Goal: Transaction & Acquisition: Purchase product/service

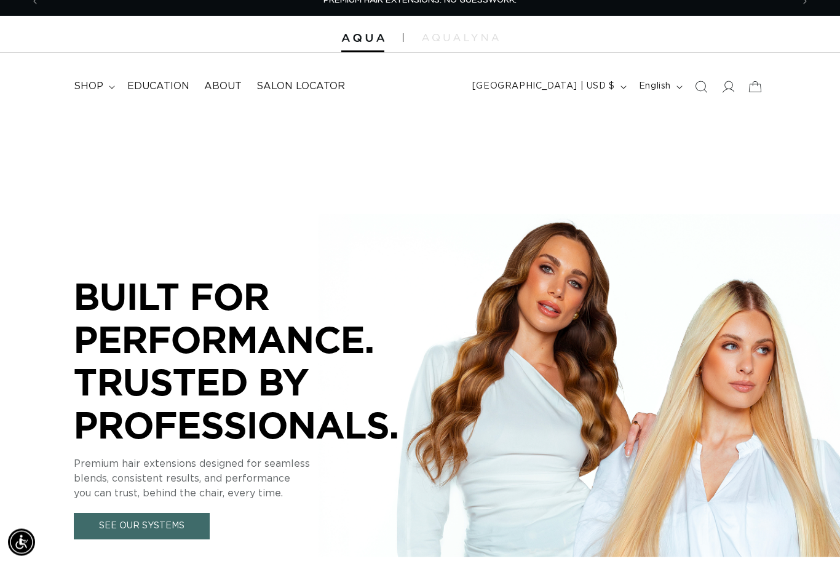
click at [103, 86] on summary "shop" at bounding box center [93, 87] width 54 height 28
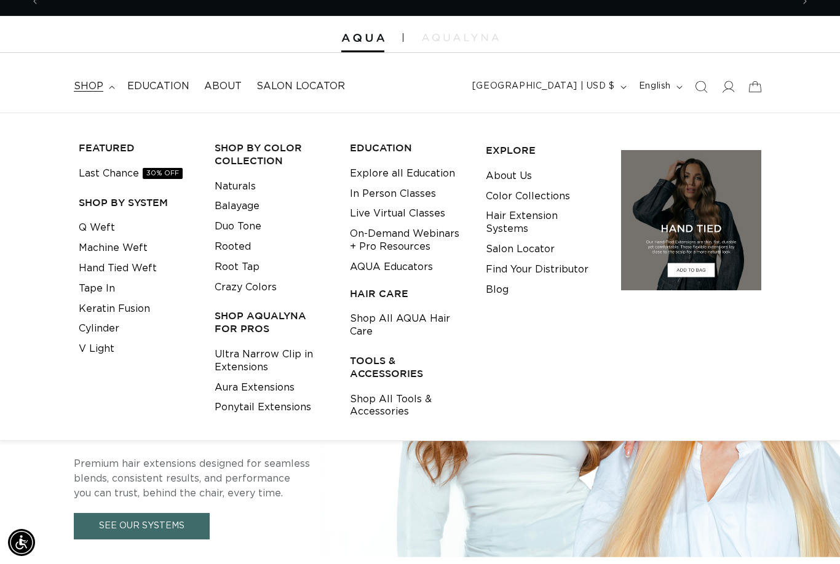
scroll to position [0, 753]
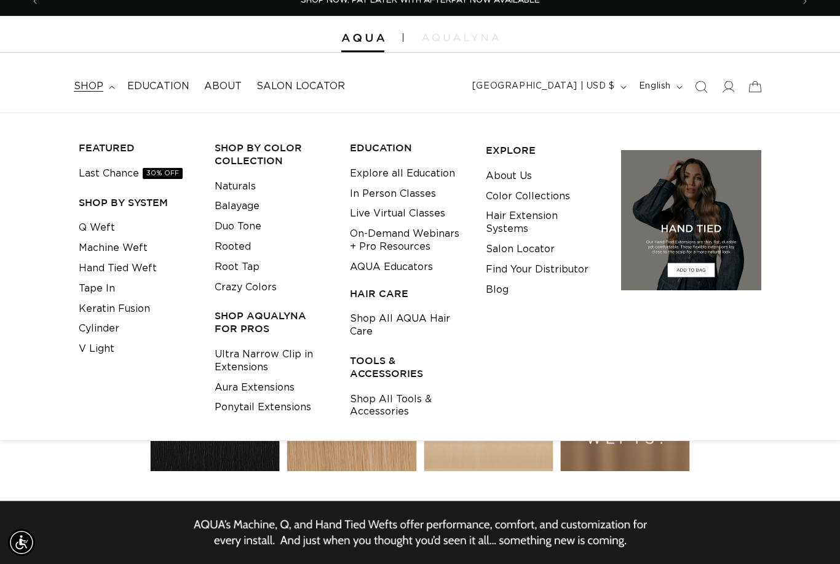
click at [87, 282] on link "Tape In" at bounding box center [97, 289] width 36 height 20
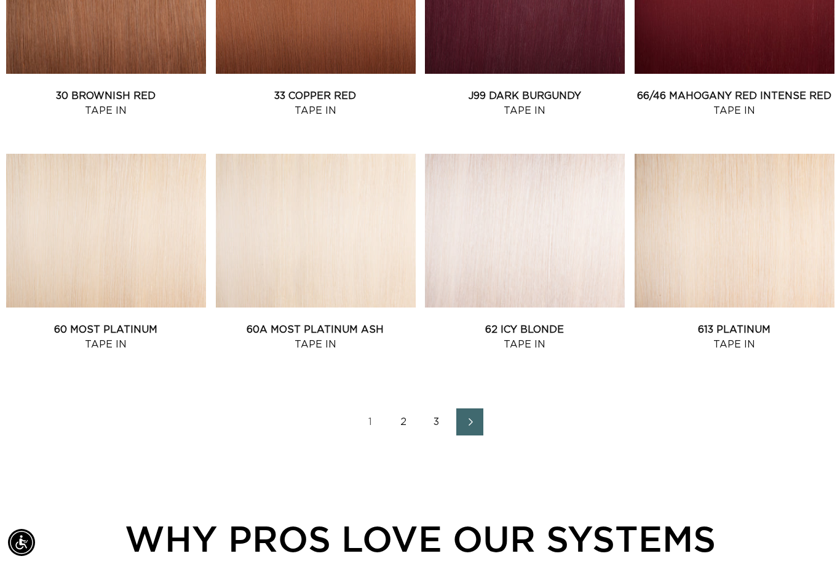
scroll to position [0, 1506]
click at [477, 322] on link "62 Icy Blonde Tape In" at bounding box center [525, 337] width 200 height 30
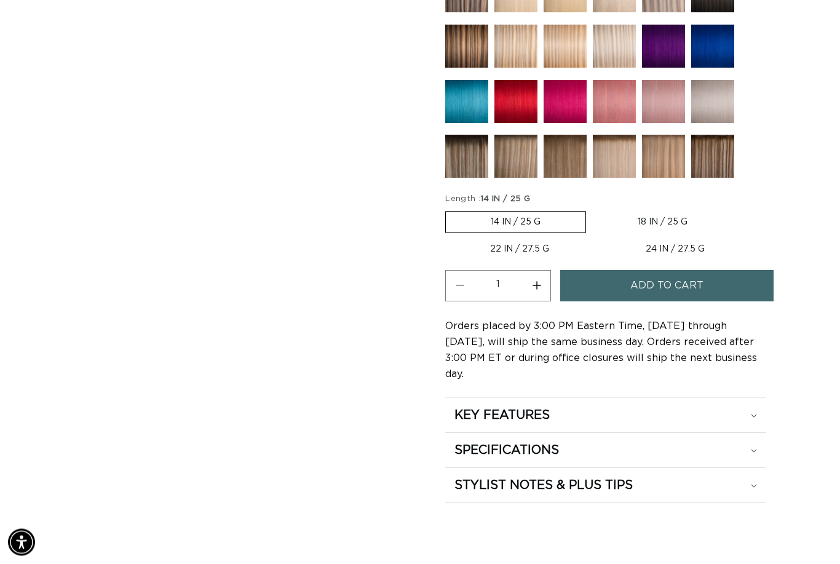
scroll to position [638, 0]
click at [467, 229] on label "14 IN / 25 G Variant sold out or unavailable" at bounding box center [515, 222] width 141 height 22
click at [449, 209] on input "14 IN / 25 G Variant sold out or unavailable" at bounding box center [448, 209] width 1 height 1
click at [536, 292] on button "Increase quantity for 62 Icy Blonde - Tape In" at bounding box center [537, 285] width 28 height 31
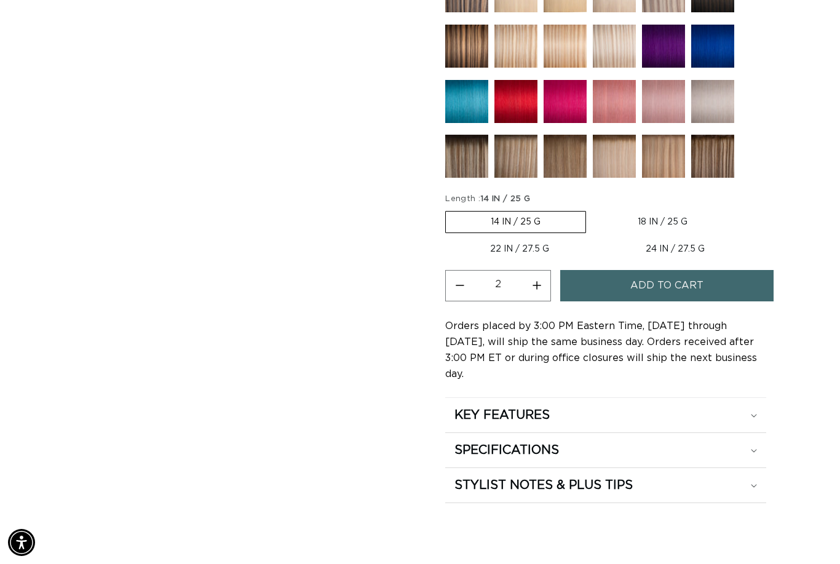
click at [538, 295] on button "Increase quantity for 62 Icy Blonde - Tape In" at bounding box center [537, 285] width 28 height 31
type input "3"
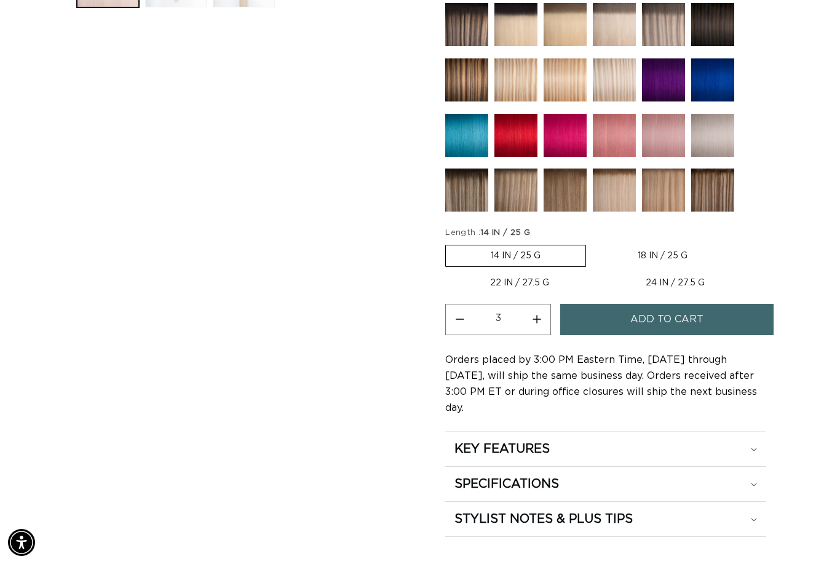
click at [597, 322] on button "Add to cart" at bounding box center [666, 319] width 213 height 31
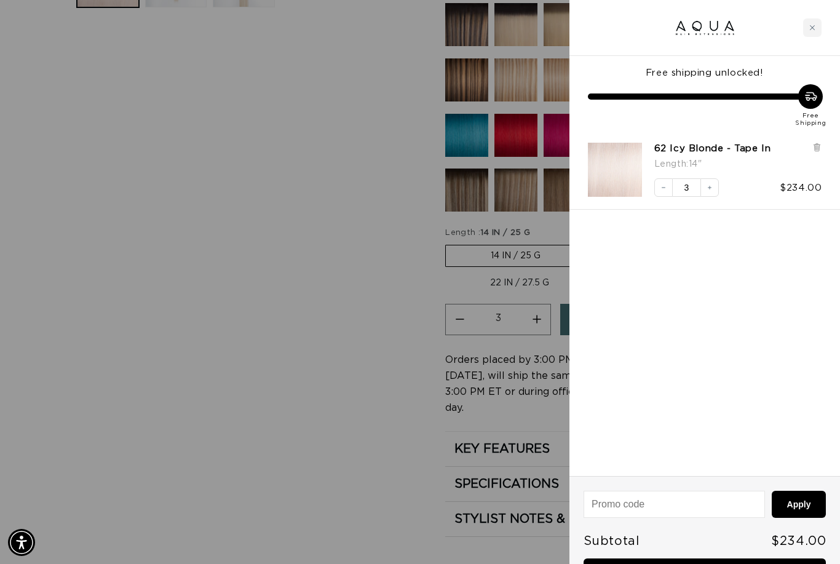
scroll to position [0, 0]
click at [669, 186] on button "Decrease quantity" at bounding box center [663, 187] width 18 height 18
click at [809, 25] on div "Close cart" at bounding box center [812, 27] width 18 height 18
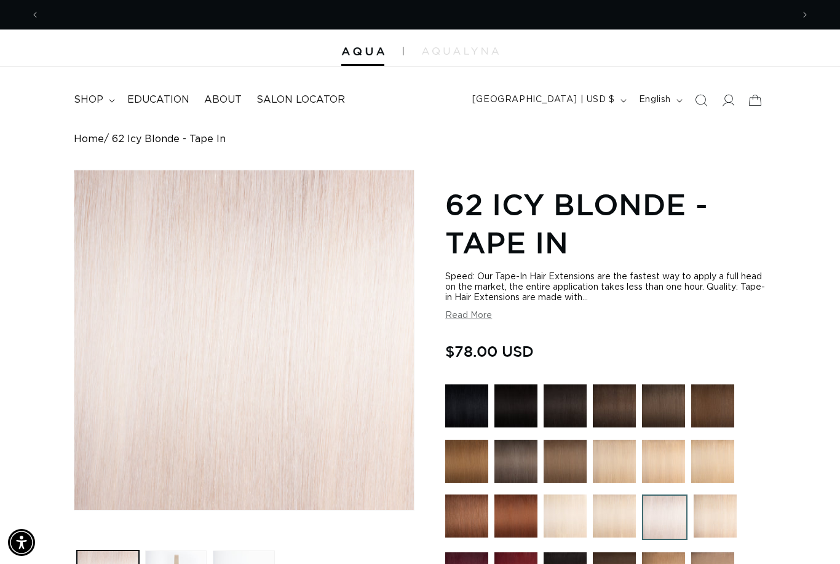
scroll to position [0, 1506]
click at [360, 49] on img at bounding box center [362, 51] width 43 height 9
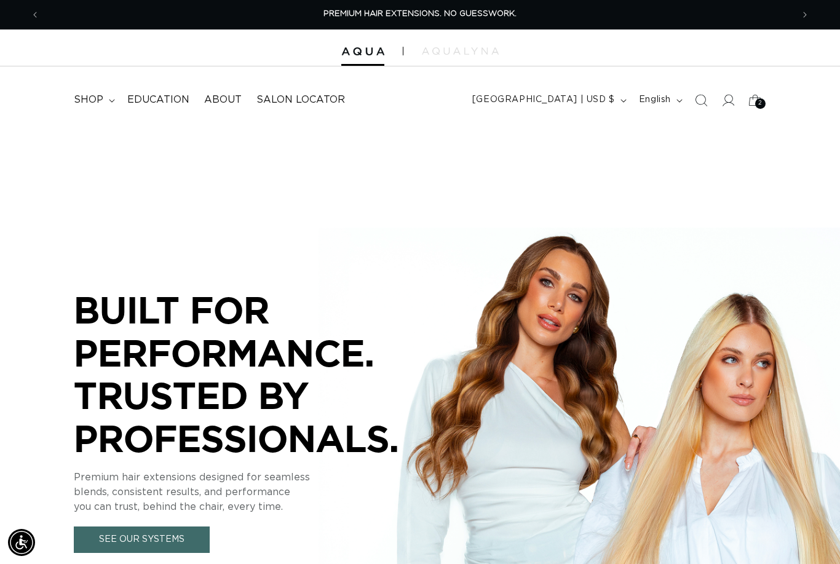
click at [227, 101] on span "About" at bounding box center [223, 99] width 38 height 13
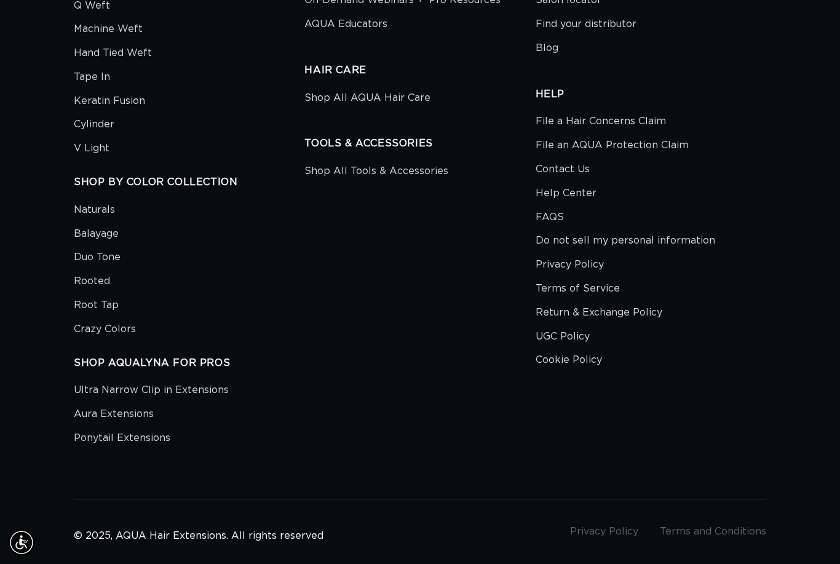
scroll to position [0, 1506]
click at [551, 157] on link "Contact Us" at bounding box center [563, 169] width 54 height 24
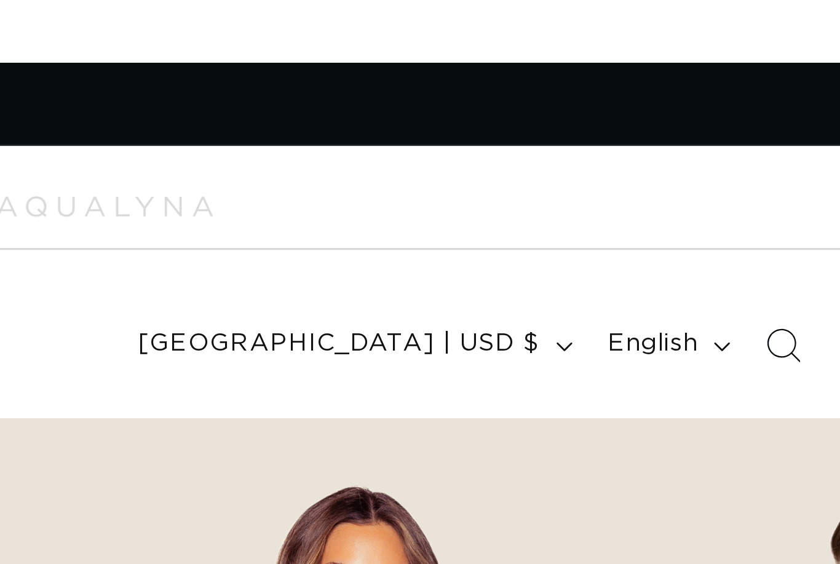
scroll to position [0, 753]
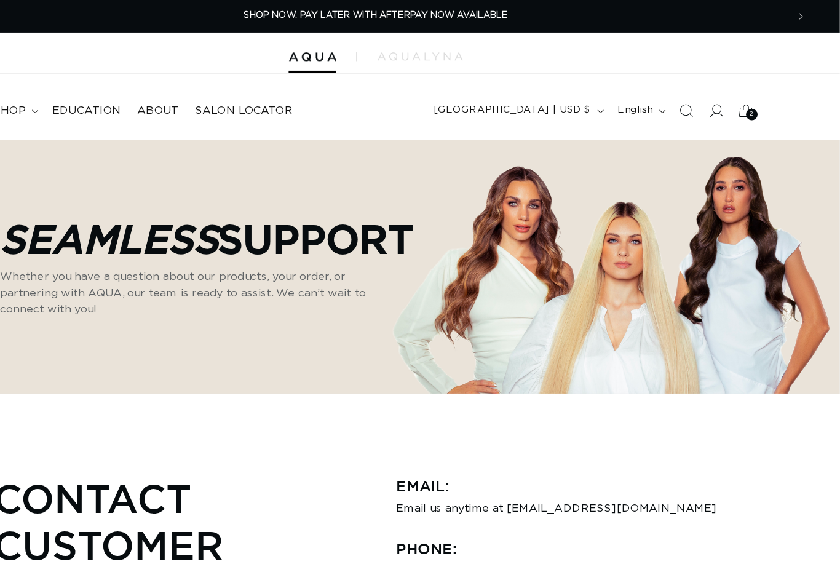
click at [696, 101] on icon "Search" at bounding box center [702, 100] width 12 height 12
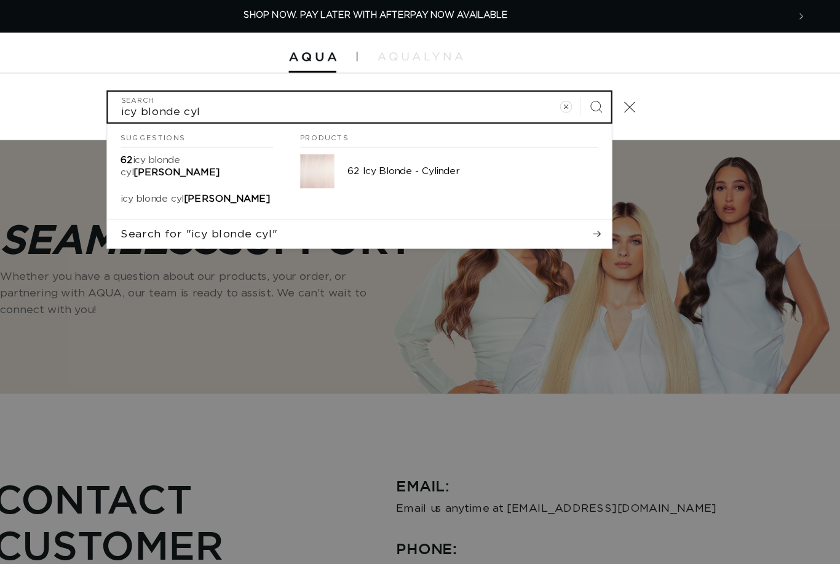
type input "icy blonde cyl"
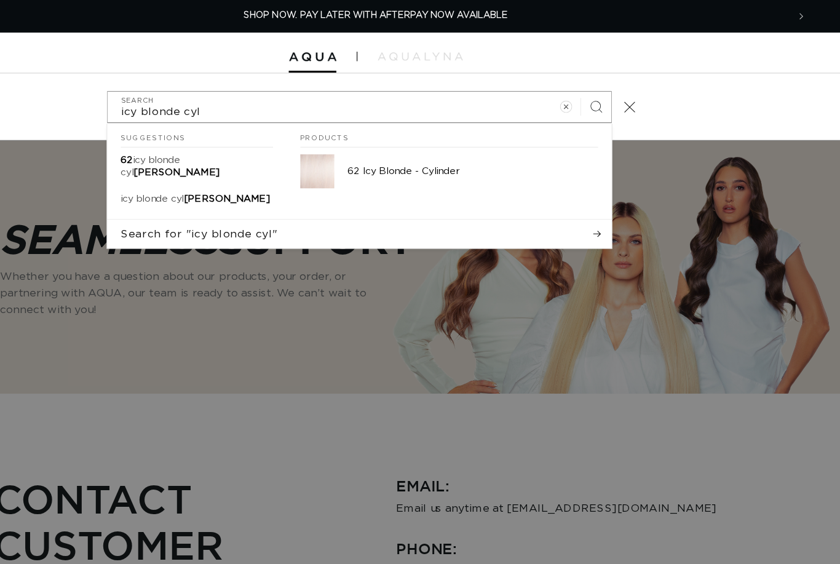
click at [352, 153] on img "Search" at bounding box center [367, 155] width 31 height 31
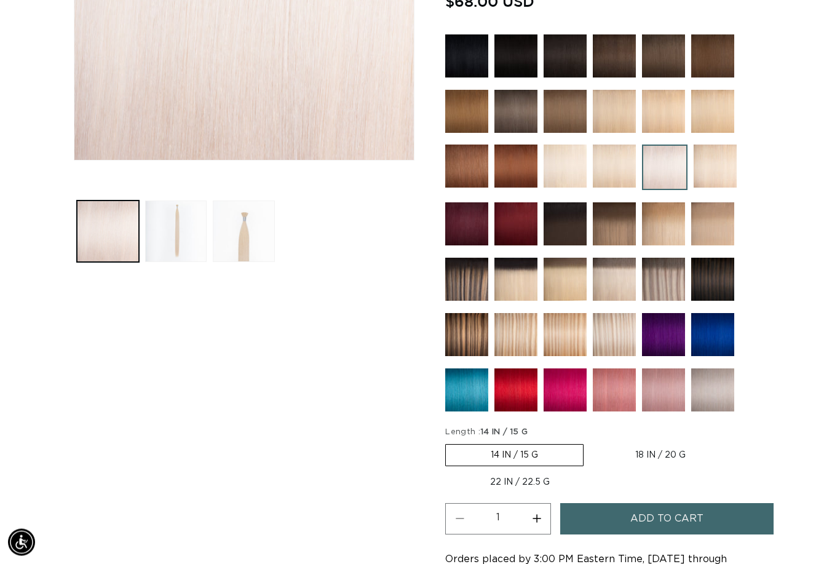
scroll to position [368, 0]
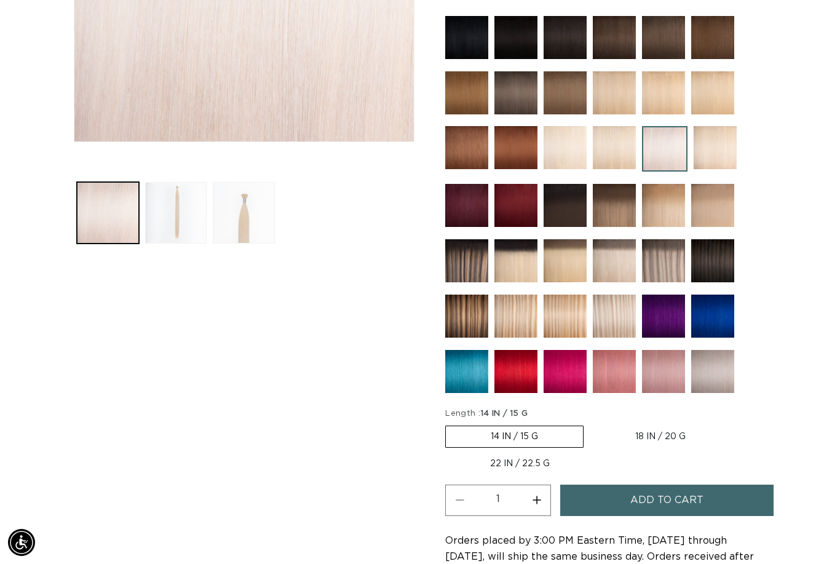
click at [177, 231] on button "Load image 2 in gallery view" at bounding box center [176, 213] width 62 height 62
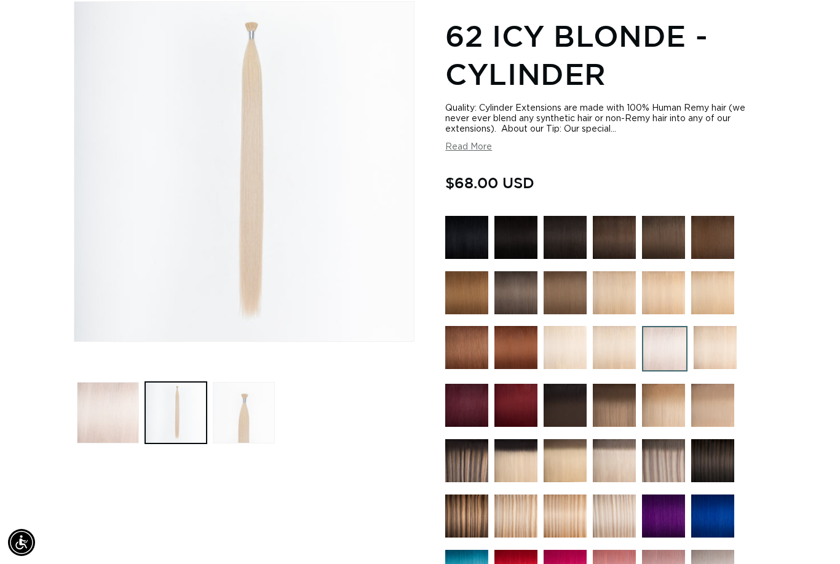
scroll to position [0, 0]
click at [247, 418] on button "Load image 3 in gallery view" at bounding box center [244, 413] width 62 height 62
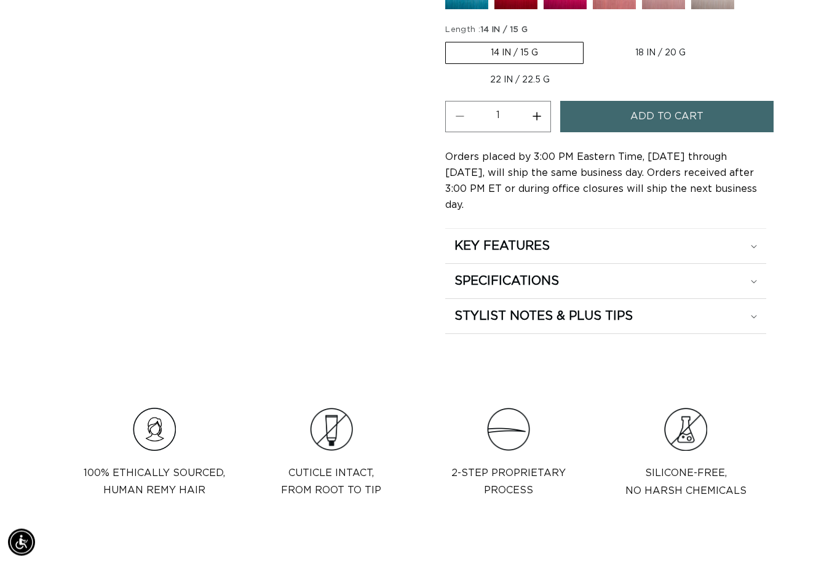
scroll to position [752, 0]
click at [469, 240] on h2 "KEY FEATURES" at bounding box center [502, 246] width 95 height 16
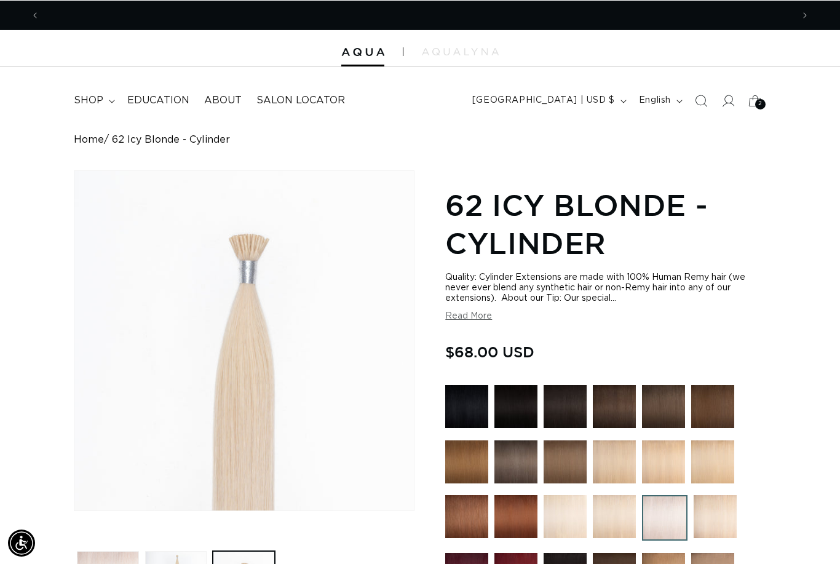
scroll to position [0, 753]
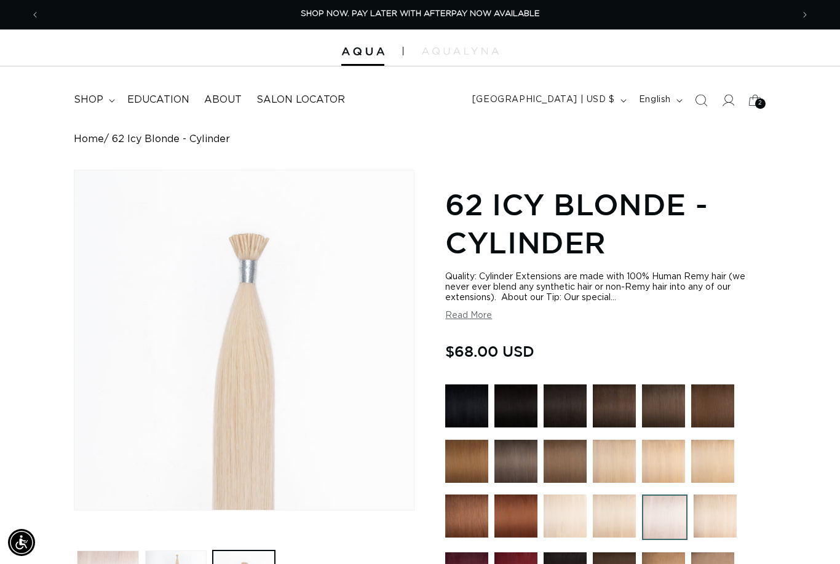
click at [700, 100] on icon "Search" at bounding box center [701, 100] width 12 height 12
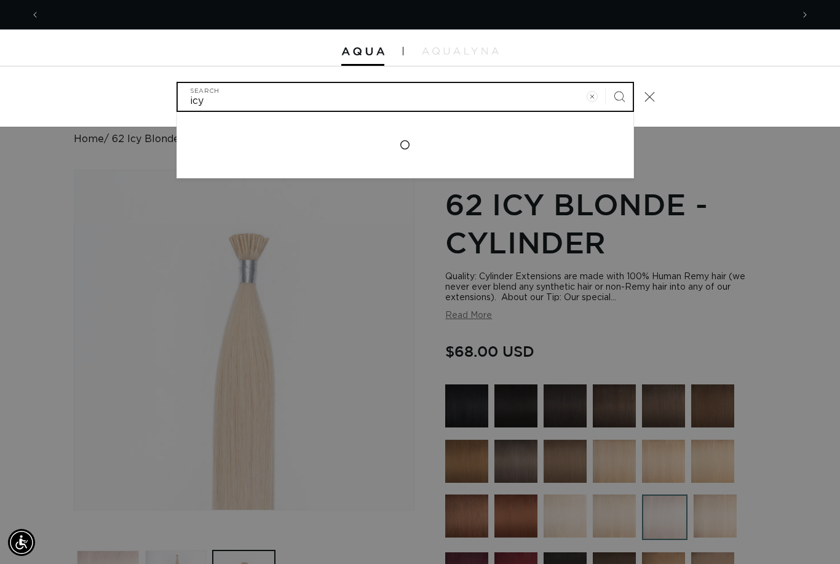
scroll to position [0, 1506]
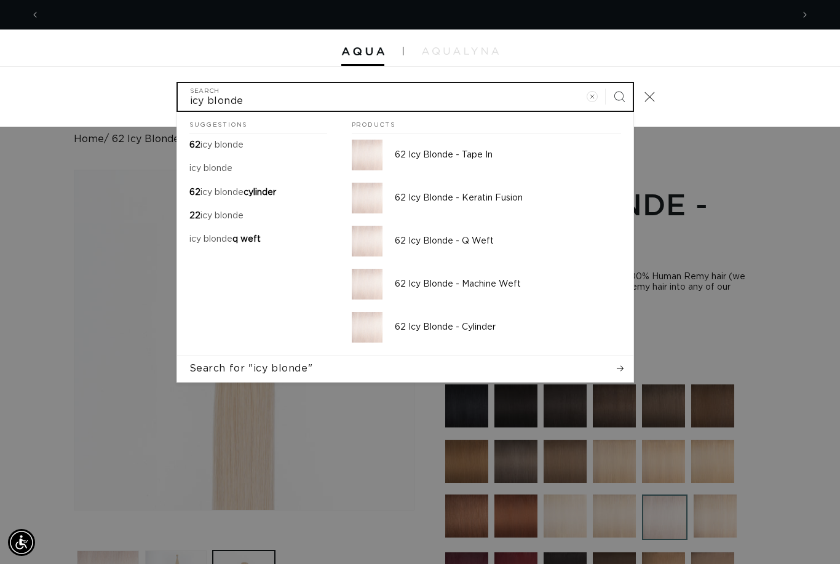
type input "icy blonde"
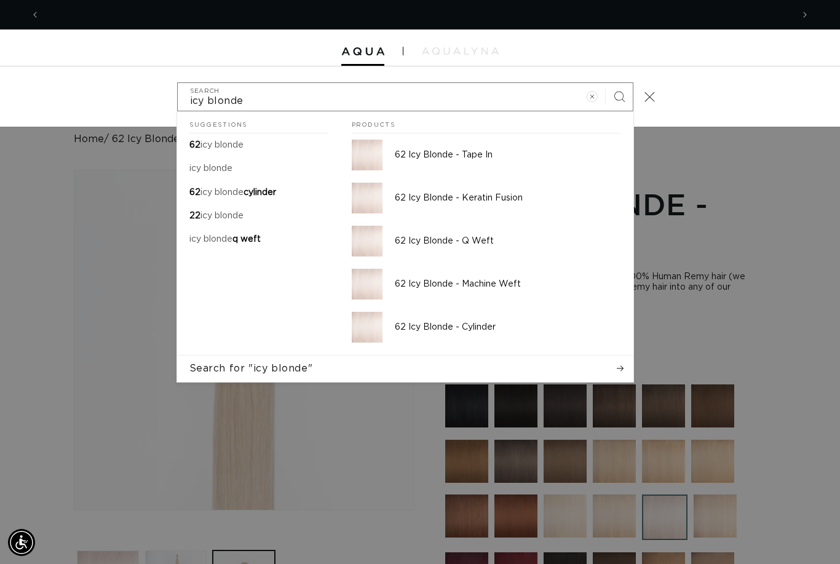
click at [409, 156] on p "62 Icy Blonde - Tape In" at bounding box center [508, 154] width 226 height 11
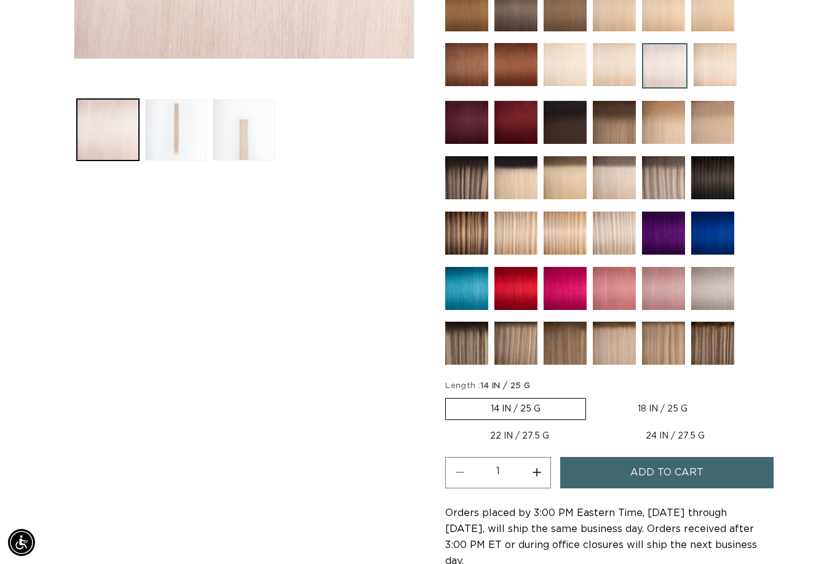
click at [244, 153] on button "Load image 3 in gallery view" at bounding box center [244, 130] width 62 height 62
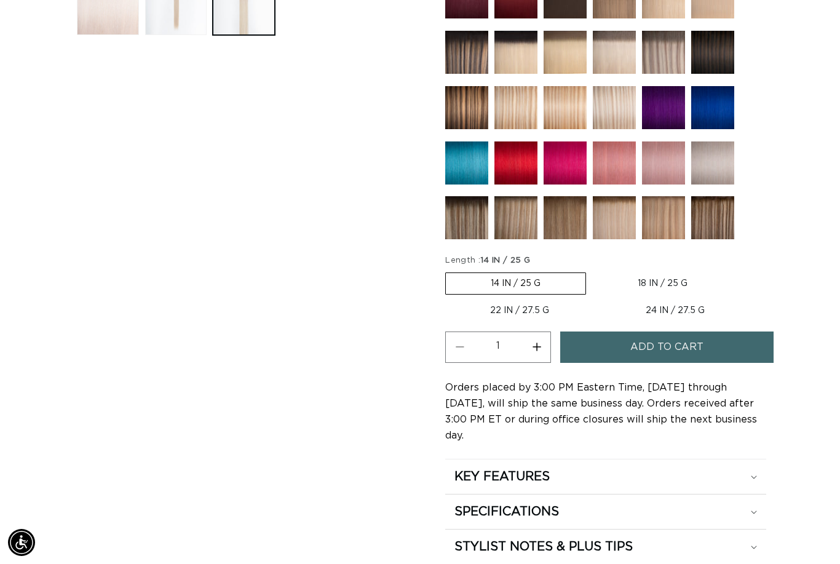
click at [470, 281] on label "14 IN / 25 G Variant sold out or unavailable" at bounding box center [515, 283] width 141 height 22
click at [449, 271] on input "14 IN / 25 G Variant sold out or unavailable" at bounding box center [448, 270] width 1 height 1
click at [466, 280] on label "14 IN / 25 G Variant sold out or unavailable" at bounding box center [515, 283] width 141 height 22
click at [449, 271] on input "14 IN / 25 G Variant sold out or unavailable" at bounding box center [448, 270] width 1 height 1
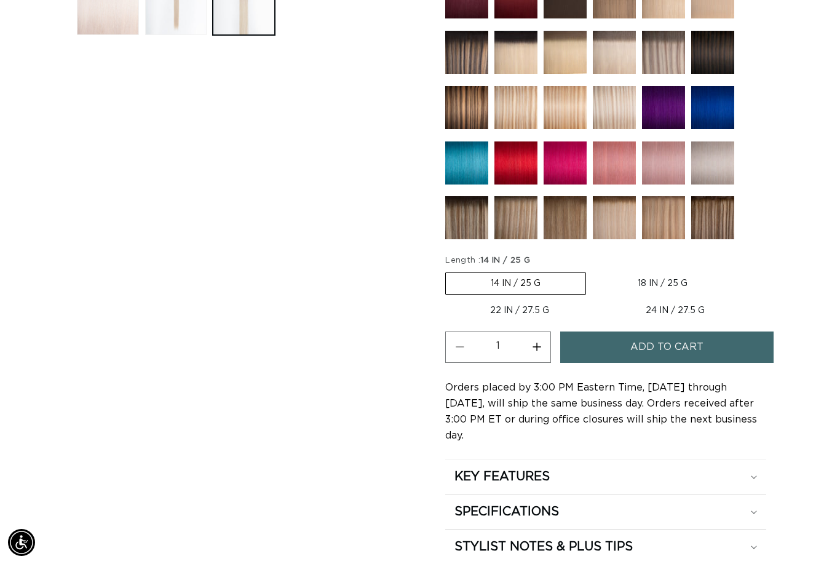
click at [534, 350] on button "Increase quantity for 62 Icy Blonde - Tape In" at bounding box center [537, 347] width 28 height 31
type input "2"
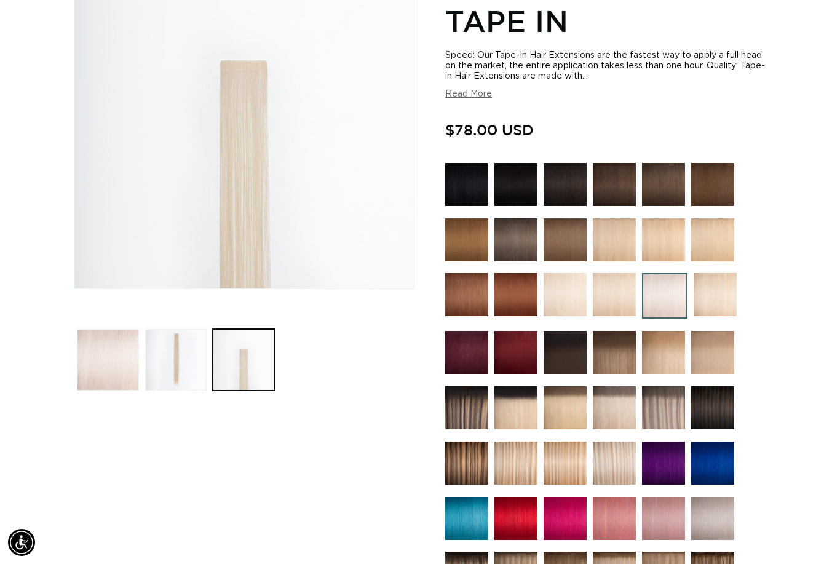
scroll to position [0, 1506]
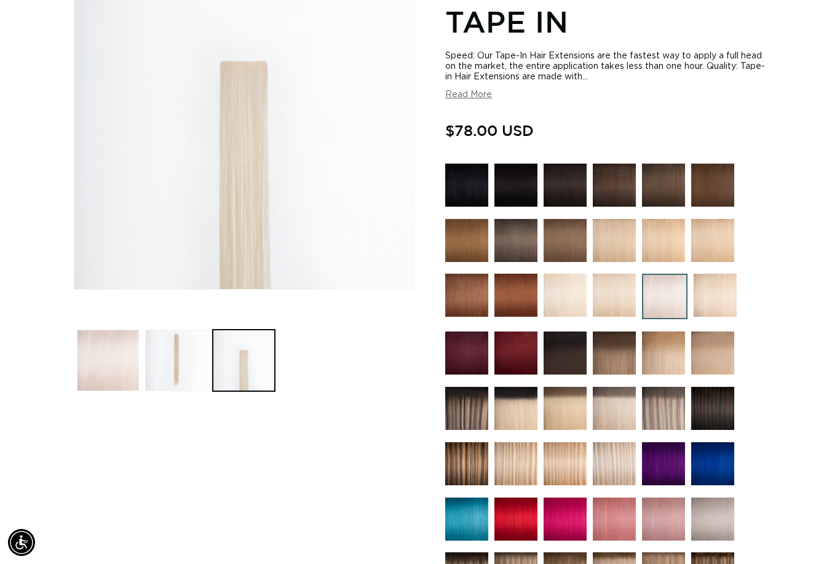
click at [173, 349] on button "Load image 2 in gallery view" at bounding box center [176, 361] width 62 height 62
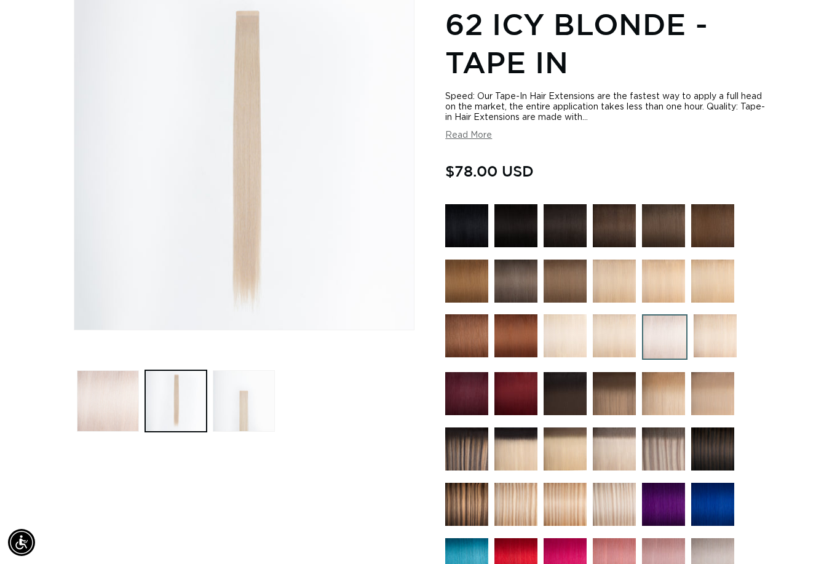
scroll to position [169, 0]
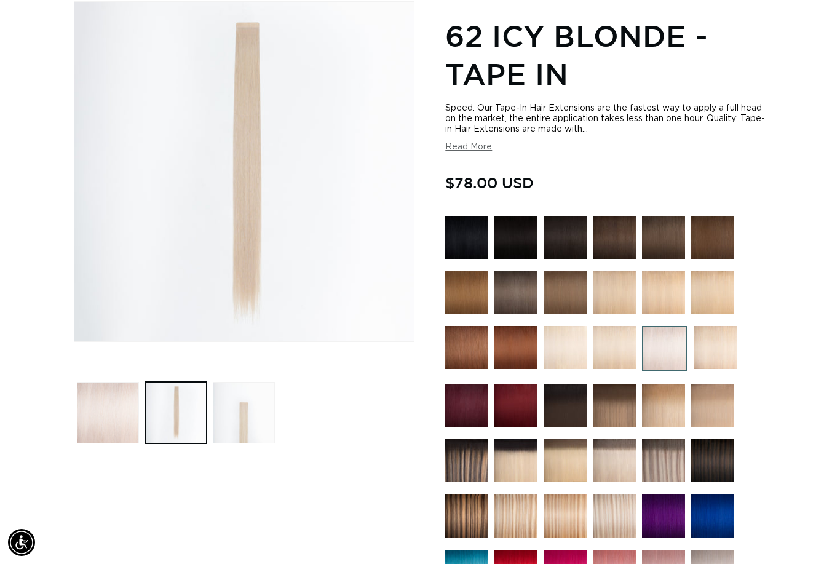
click at [228, 412] on button "Load image 3 in gallery view" at bounding box center [244, 413] width 62 height 62
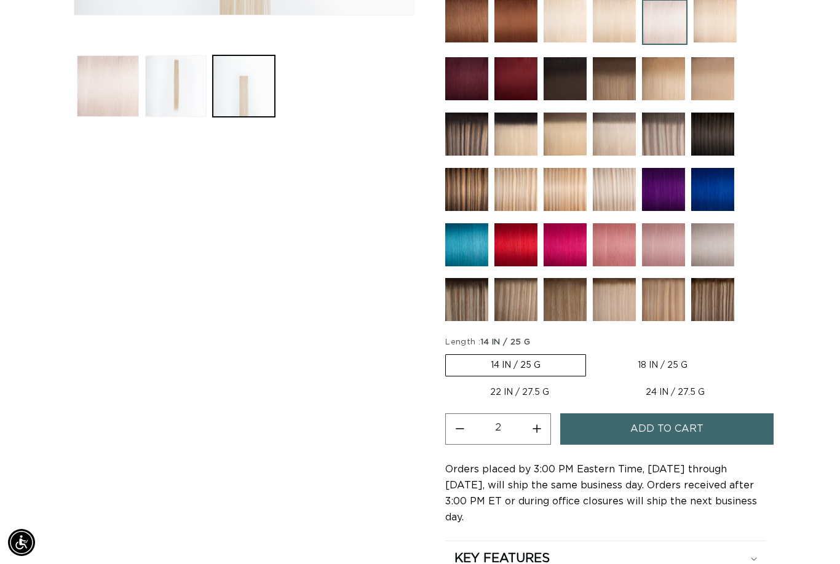
scroll to position [0, 0]
click at [710, 246] on img at bounding box center [712, 244] width 43 height 43
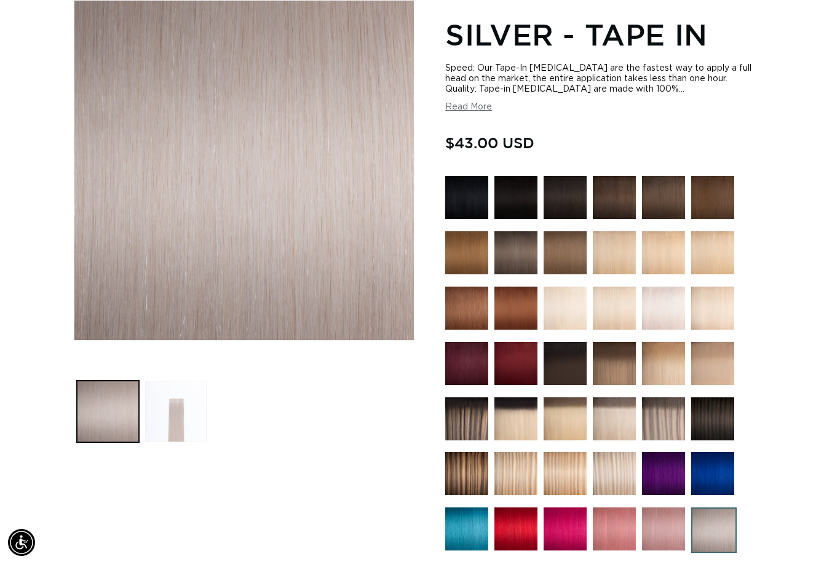
scroll to position [0, 753]
click at [662, 309] on img at bounding box center [663, 308] width 43 height 43
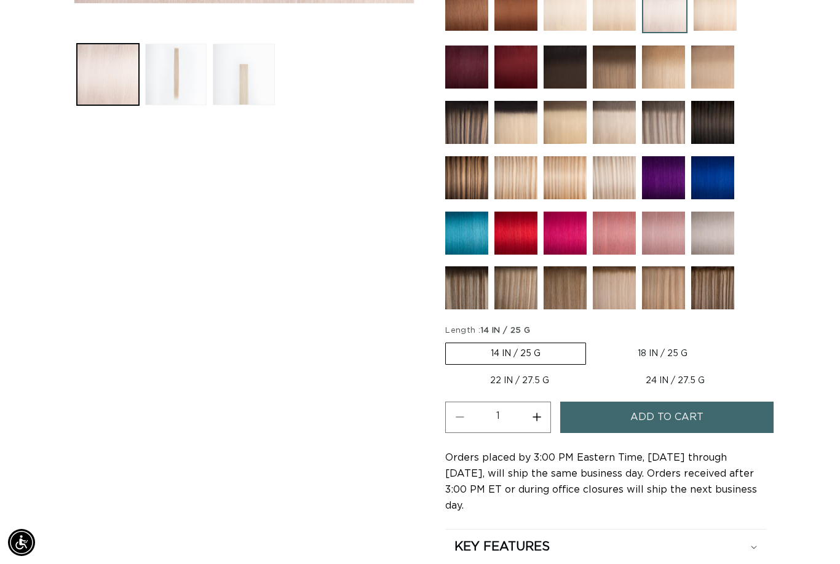
scroll to position [553, 0]
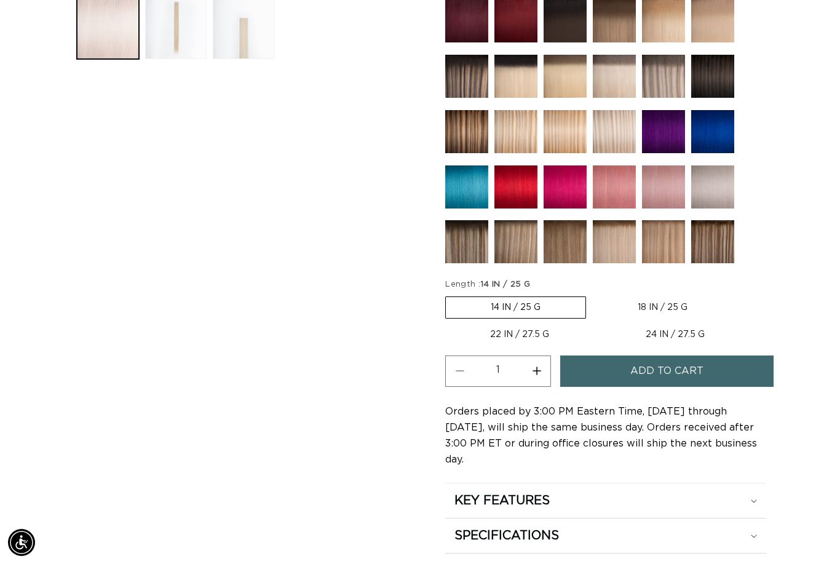
click at [258, 41] on button "Load image 3 in gallery view" at bounding box center [244, 29] width 62 height 62
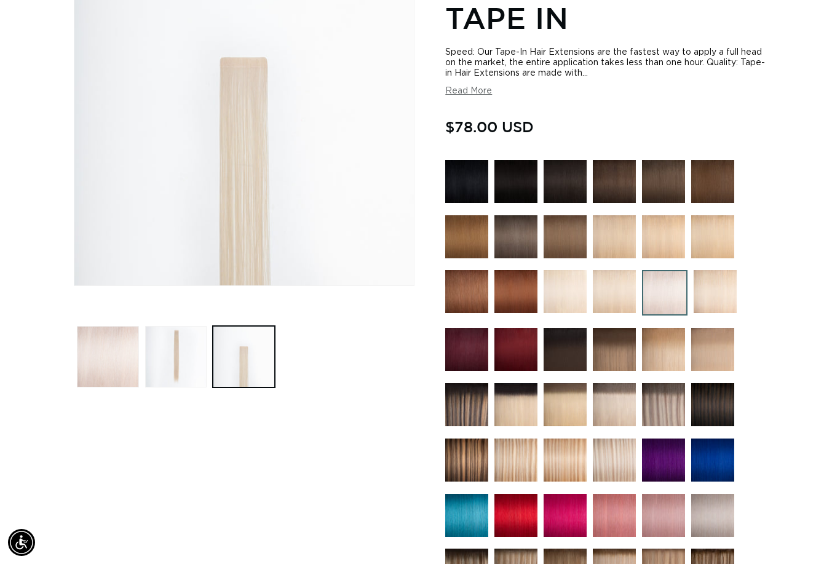
scroll to position [225, 0]
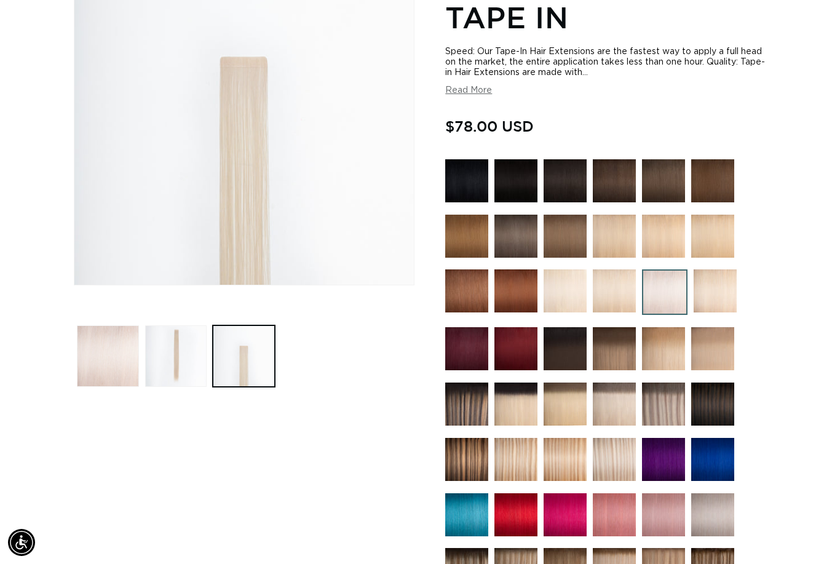
click at [710, 512] on img at bounding box center [712, 514] width 43 height 43
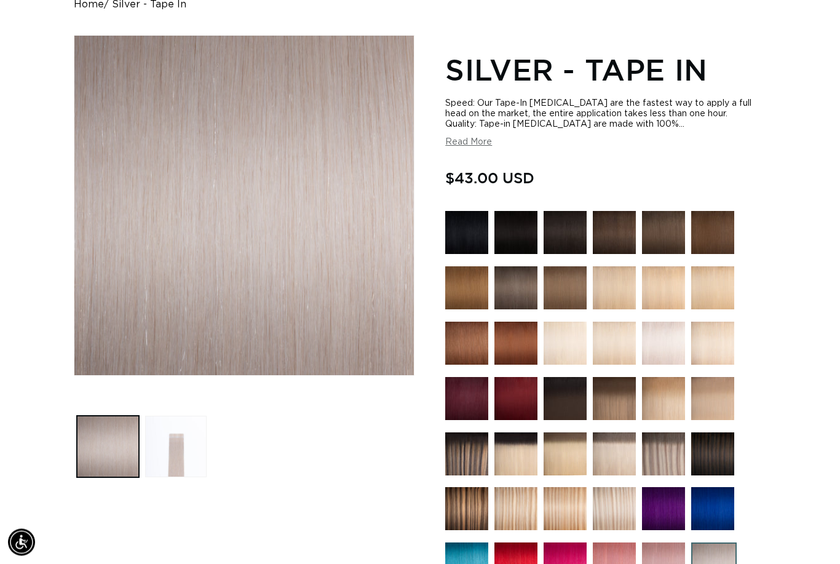
scroll to position [129, 0]
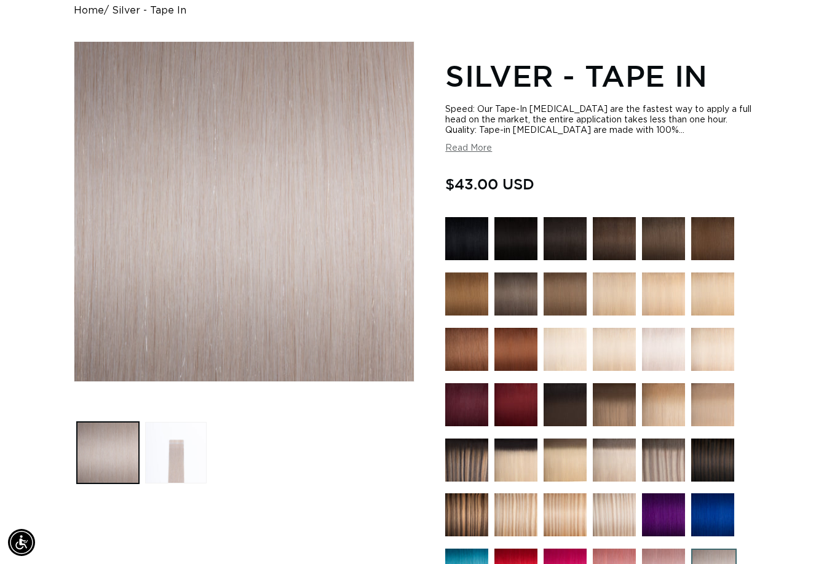
click at [181, 453] on button "Load image 2 in gallery view" at bounding box center [176, 453] width 62 height 62
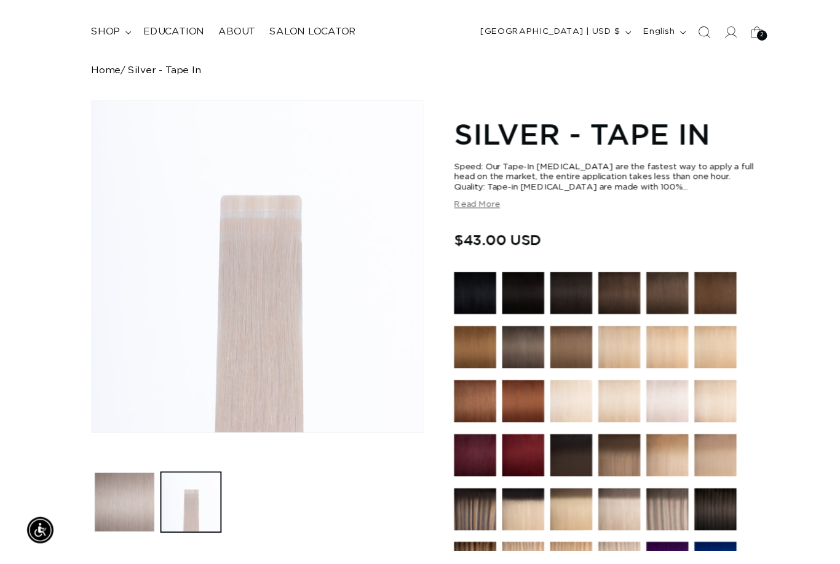
scroll to position [140, 0]
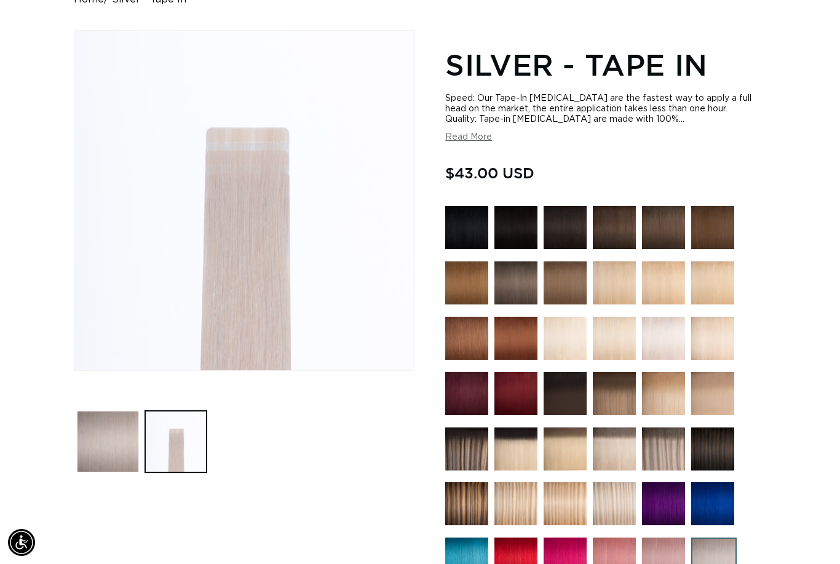
click at [659, 337] on img at bounding box center [663, 338] width 43 height 43
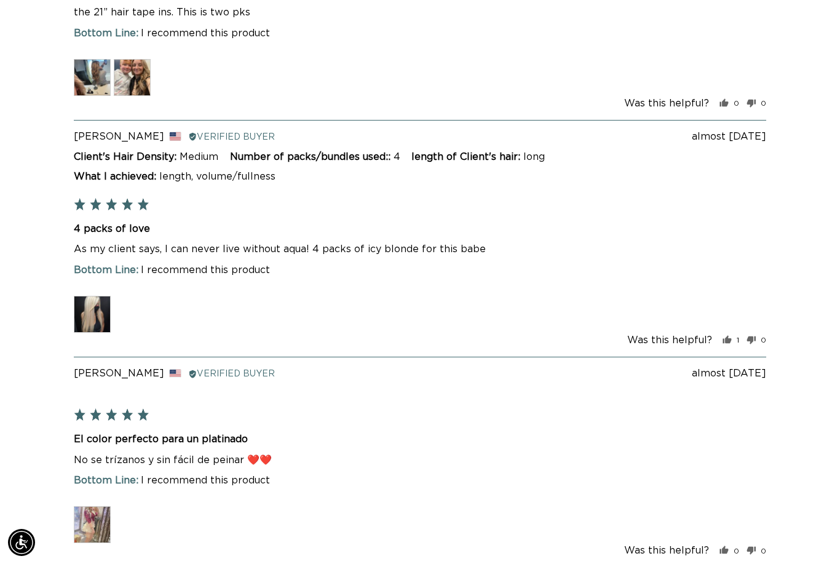
click at [93, 296] on img at bounding box center [92, 314] width 37 height 37
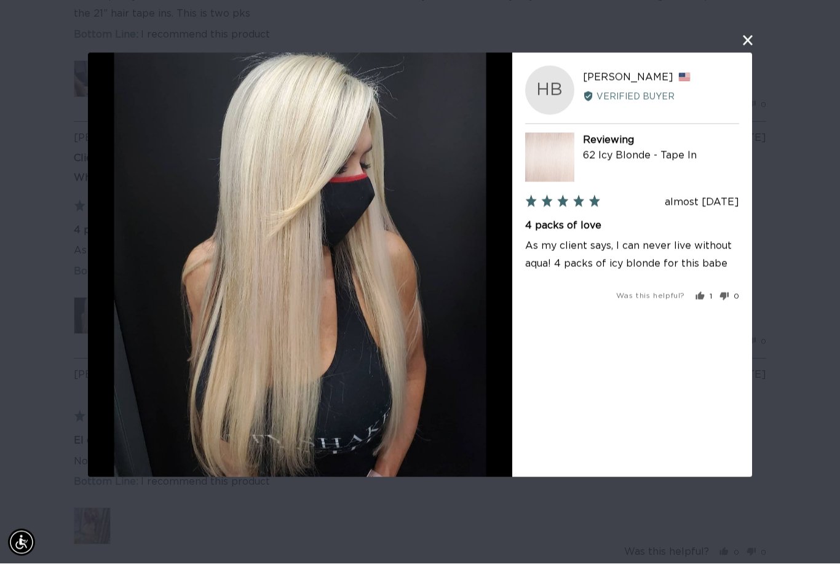
scroll to position [2860, 0]
click at [747, 42] on button "close this modal window" at bounding box center [748, 40] width 15 height 15
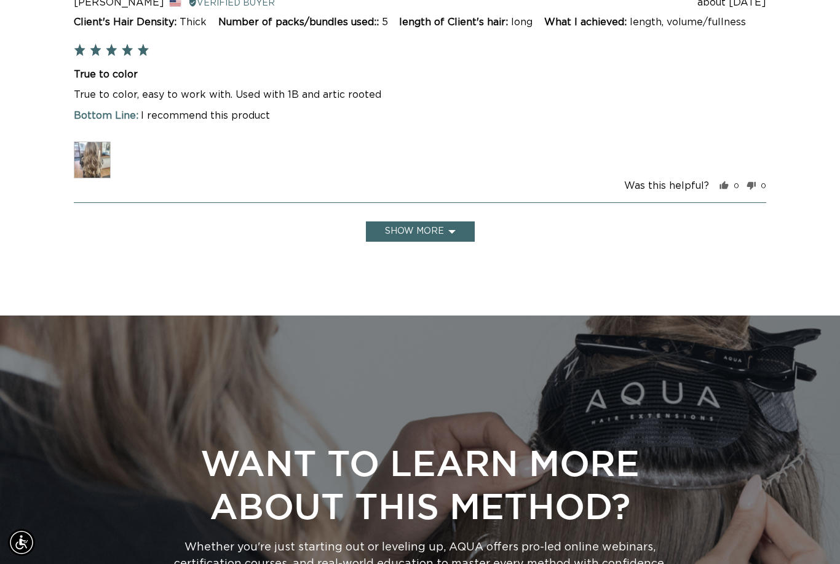
scroll to position [0, 0]
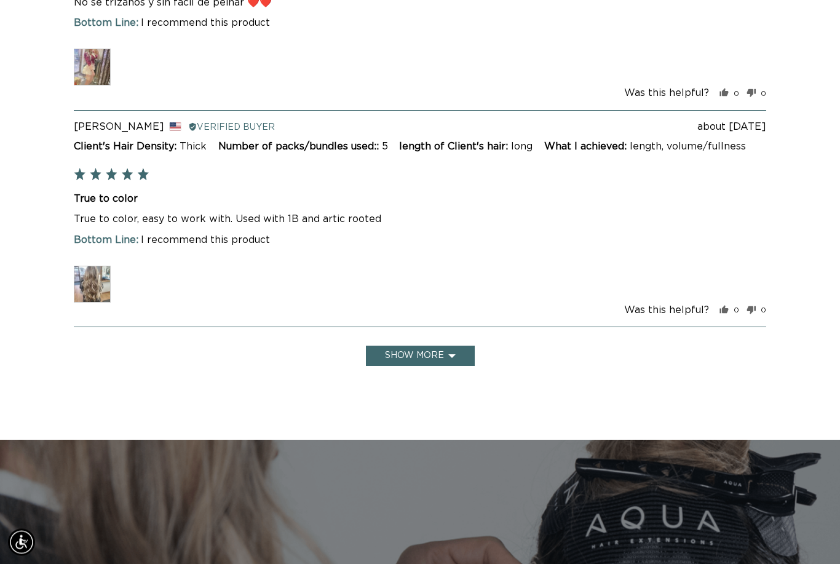
click at [87, 271] on img at bounding box center [92, 284] width 37 height 37
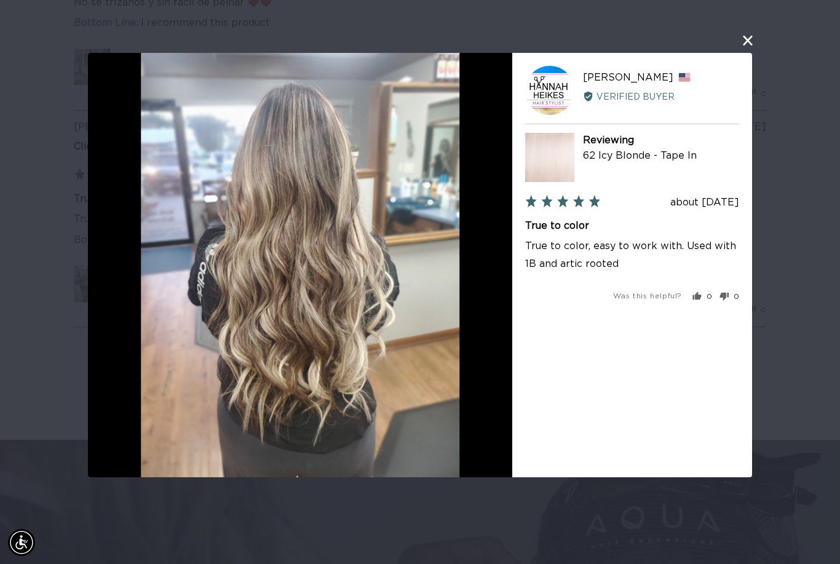
click at [741, 41] on button "close this modal window" at bounding box center [748, 40] width 15 height 15
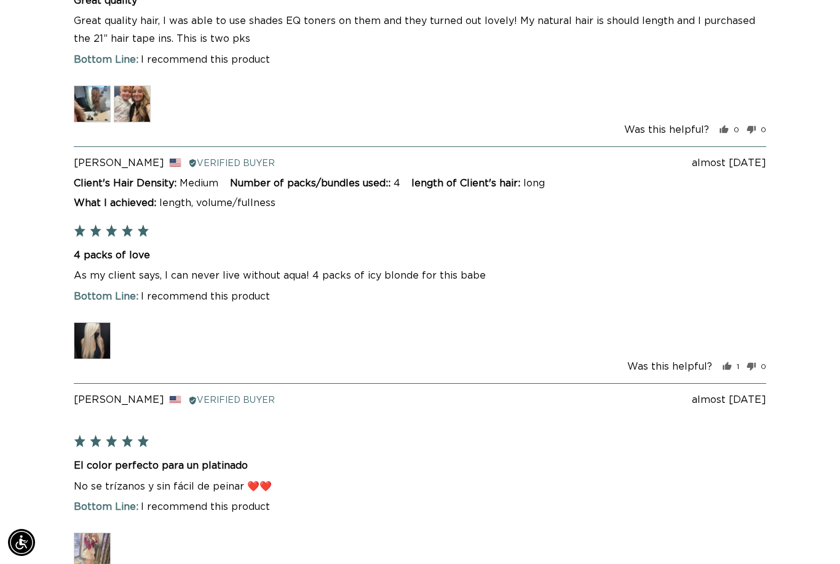
click at [92, 533] on img at bounding box center [92, 551] width 37 height 37
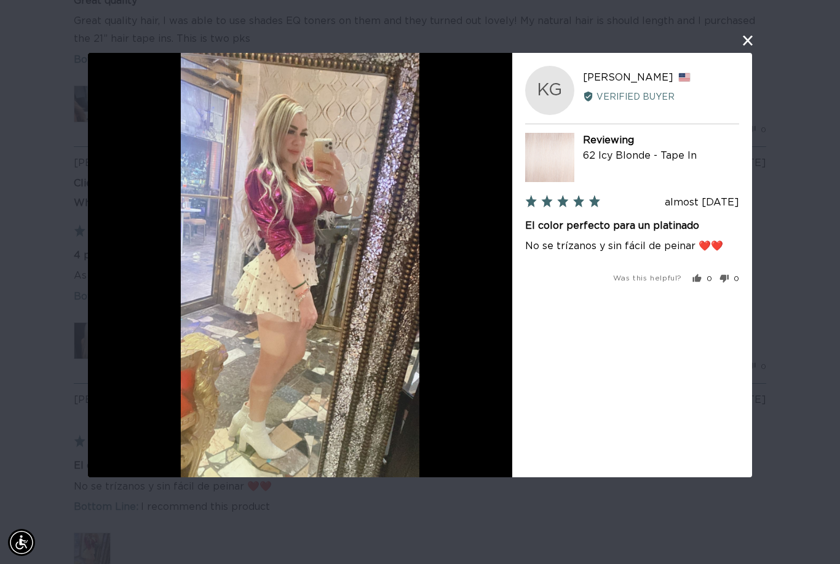
click at [22, 304] on div "User-Uploaded Media Gallery KG [PERSON_NAME] Reviewed by [PERSON_NAME], from [G…" at bounding box center [420, 282] width 840 height 564
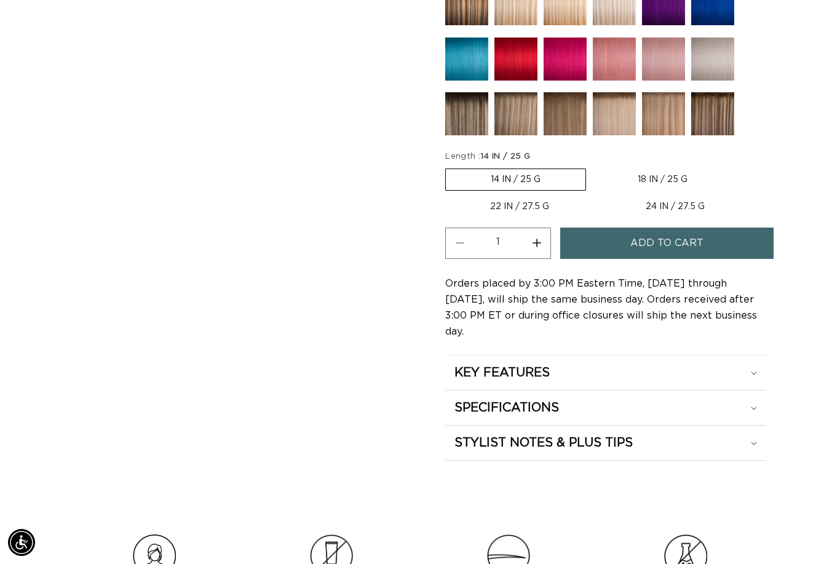
scroll to position [0, 753]
